Goal: Task Accomplishment & Management: Complete application form

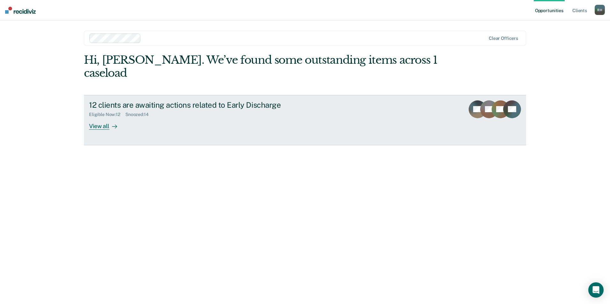
click at [102, 117] on div "View all" at bounding box center [107, 123] width 36 height 12
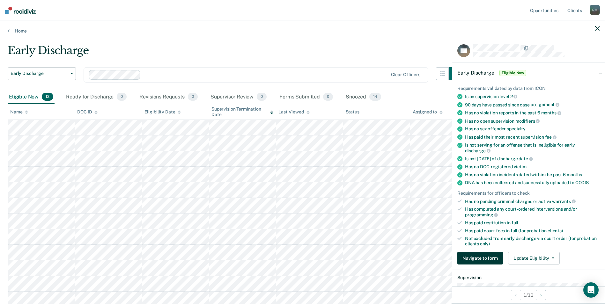
click at [480, 256] on button "Navigate to form" at bounding box center [480, 258] width 46 height 13
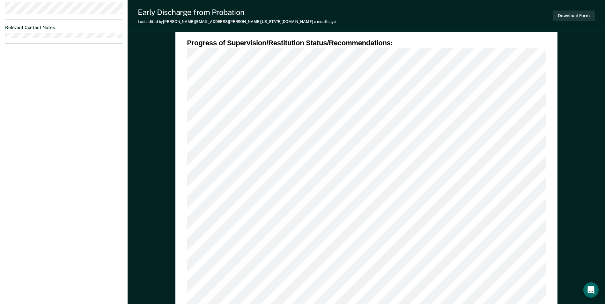
scroll to position [415, 0]
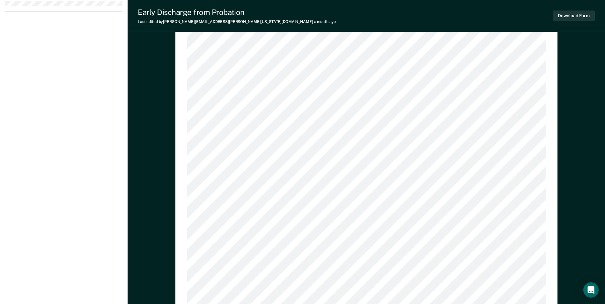
click at [429, 218] on div "DEPARTMENT OF CORRECTIONS CBC DISCHARGE REPORT Date: ICON #: NAME: CITIZENSHIP …" at bounding box center [366, 203] width 359 height 1106
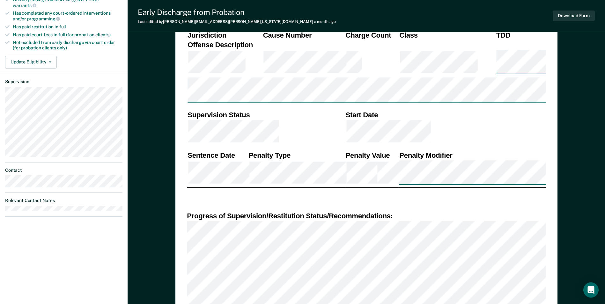
scroll to position [271, 0]
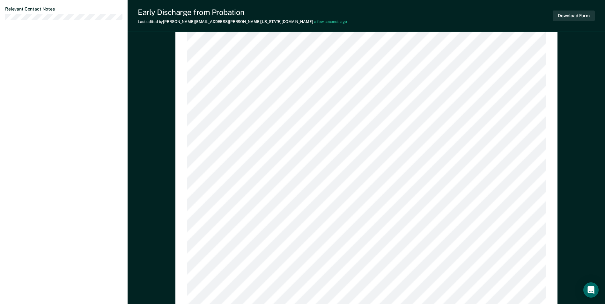
scroll to position [303, 0]
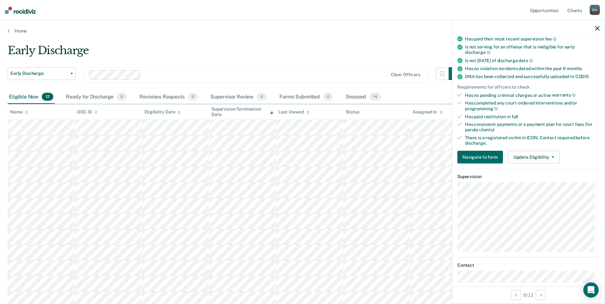
scroll to position [160, 0]
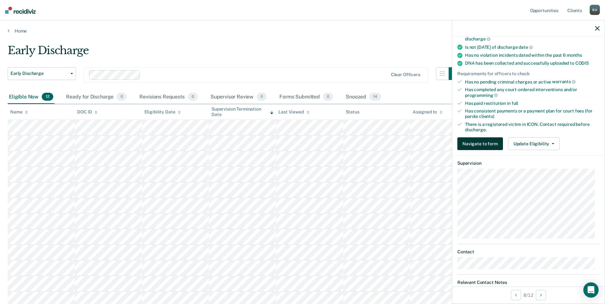
click at [476, 145] on button "Navigate to form" at bounding box center [480, 144] width 46 height 13
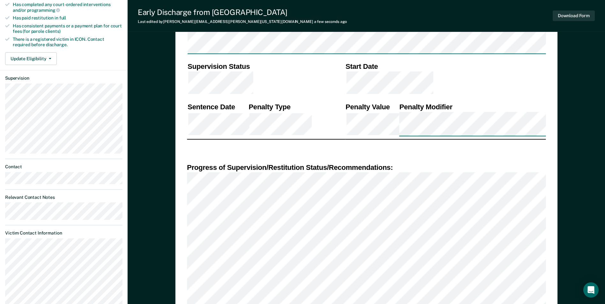
scroll to position [260, 0]
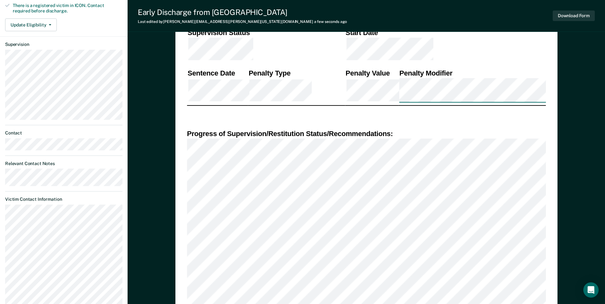
scroll to position [324, 0]
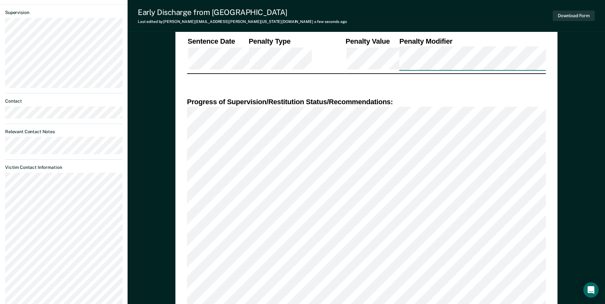
click at [186, 256] on div "DEPARTMENT OF CORRECTIONS CBC DISCHARGE REPORT Date: ICON #: NAME: CITIZENSHIP …" at bounding box center [366, 293] width 382 height 1129
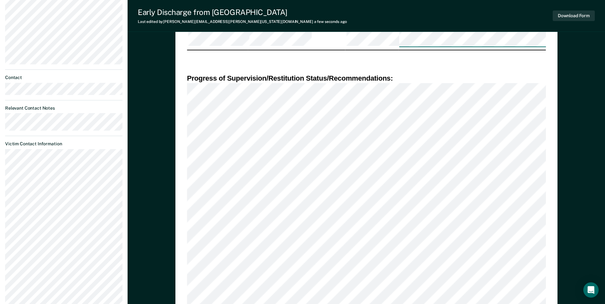
scroll to position [420, 0]
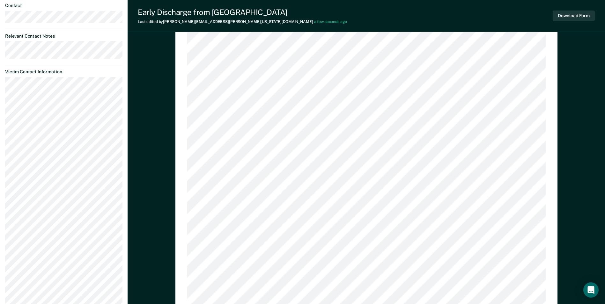
type textarea "x"
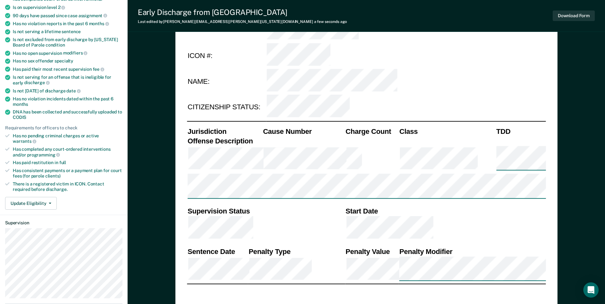
scroll to position [100, 0]
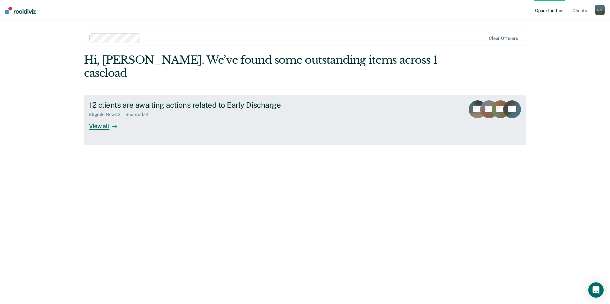
click at [96, 117] on div "View all" at bounding box center [107, 123] width 36 height 12
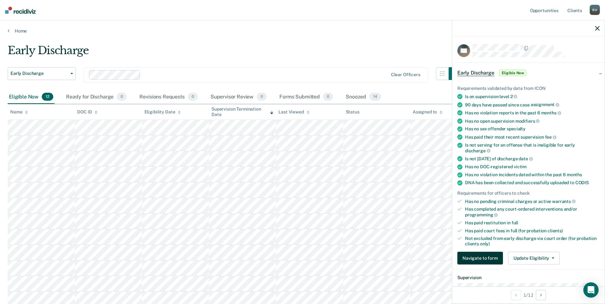
click at [482, 258] on button "Navigate to form" at bounding box center [480, 258] width 46 height 13
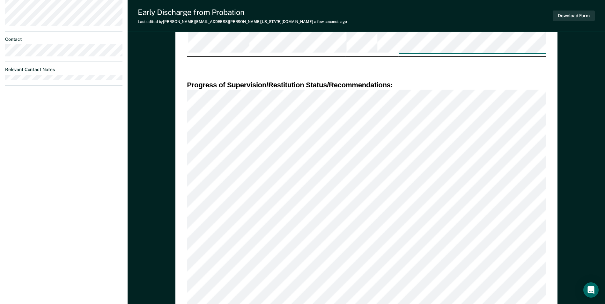
scroll to position [228, 0]
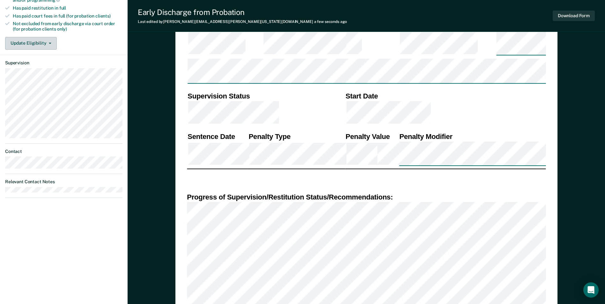
click at [43, 37] on button "Update Eligibility" at bounding box center [31, 43] width 52 height 13
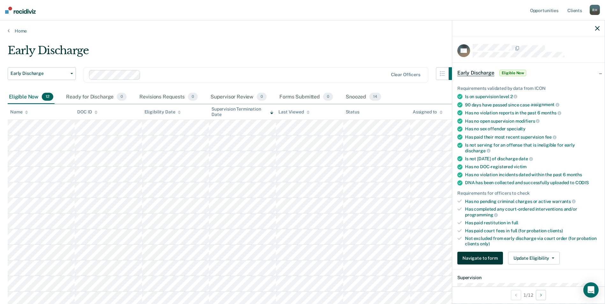
click at [485, 257] on button "Navigate to form" at bounding box center [480, 258] width 46 height 13
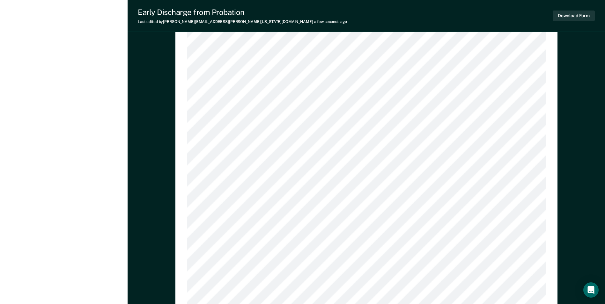
scroll to position [510, 0]
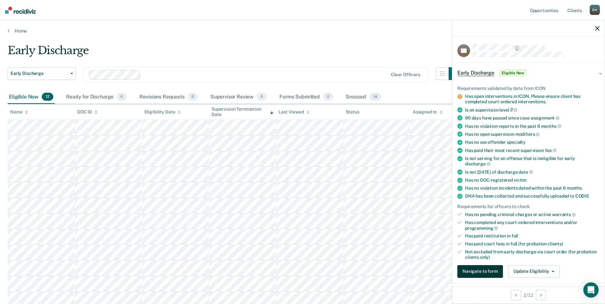
click at [483, 272] on button "Navigate to form" at bounding box center [480, 271] width 46 height 13
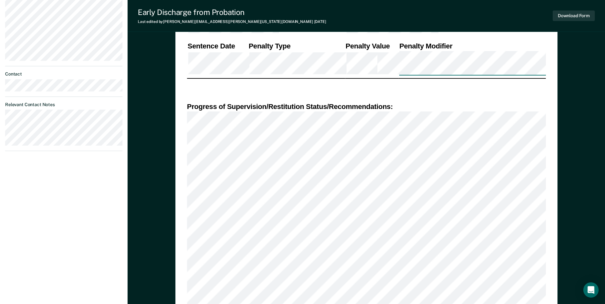
scroll to position [287, 0]
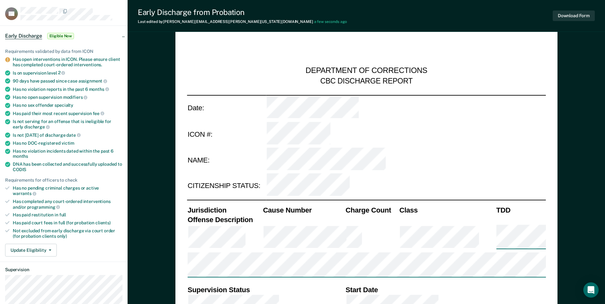
scroll to position [32, 0]
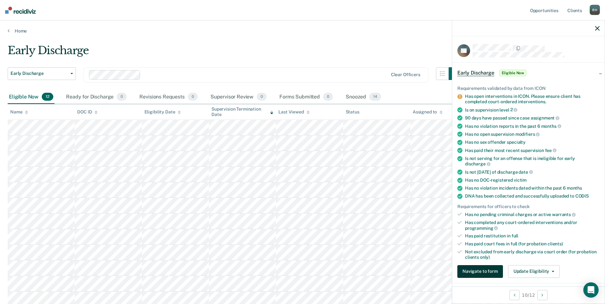
click at [480, 270] on button "Navigate to form" at bounding box center [480, 271] width 46 height 13
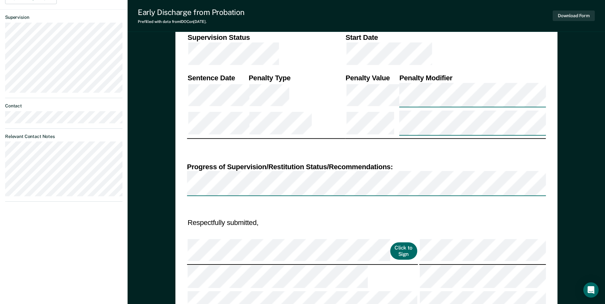
type textarea "x"
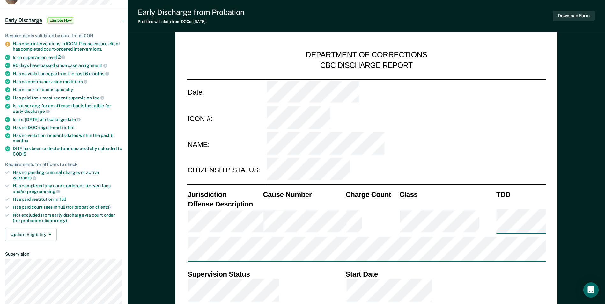
scroll to position [32, 0]
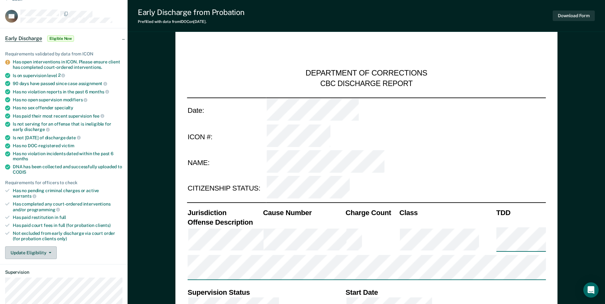
click at [49, 252] on icon "button" at bounding box center [50, 252] width 3 height 1
